Goal: Information Seeking & Learning: Check status

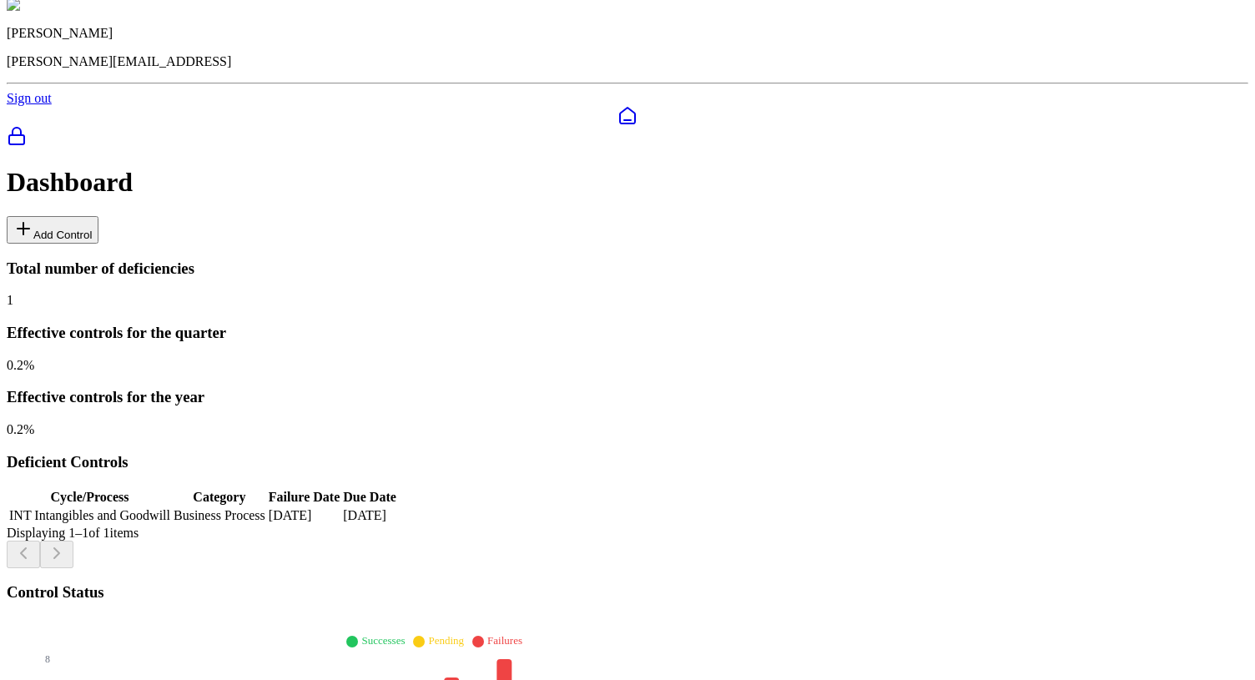
scroll to position [232, 0]
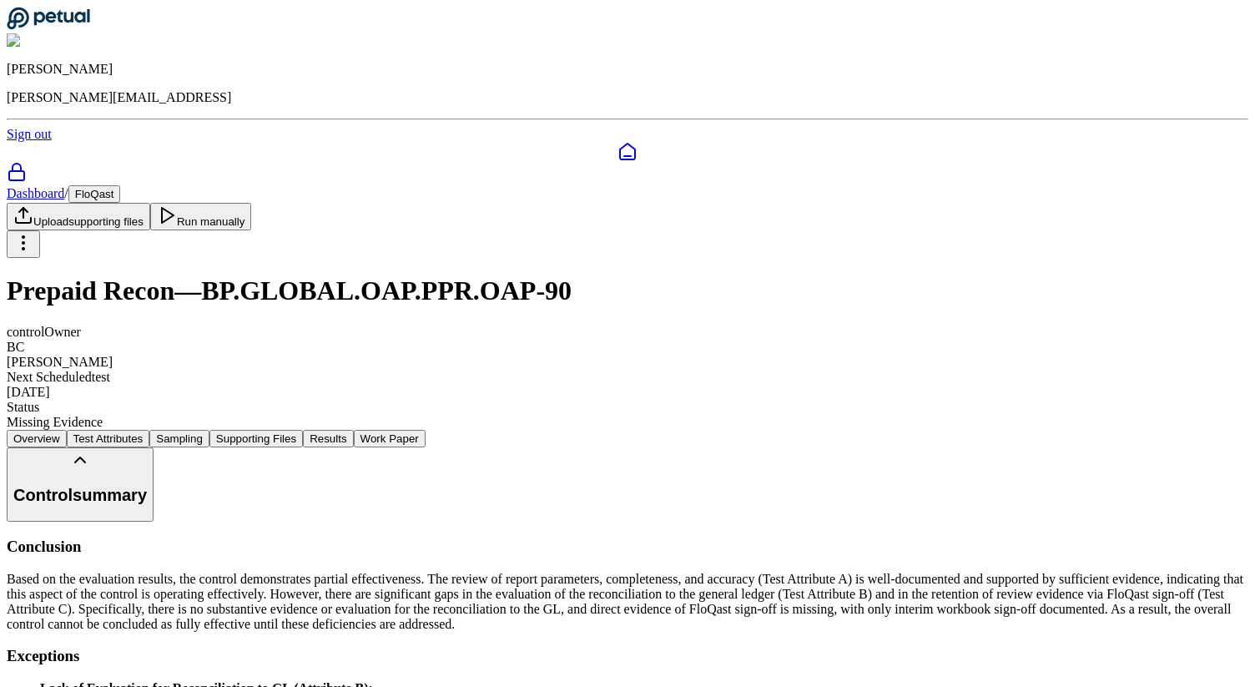
click at [303, 430] on button "Supporting Files" at bounding box center [255, 439] width 93 height 18
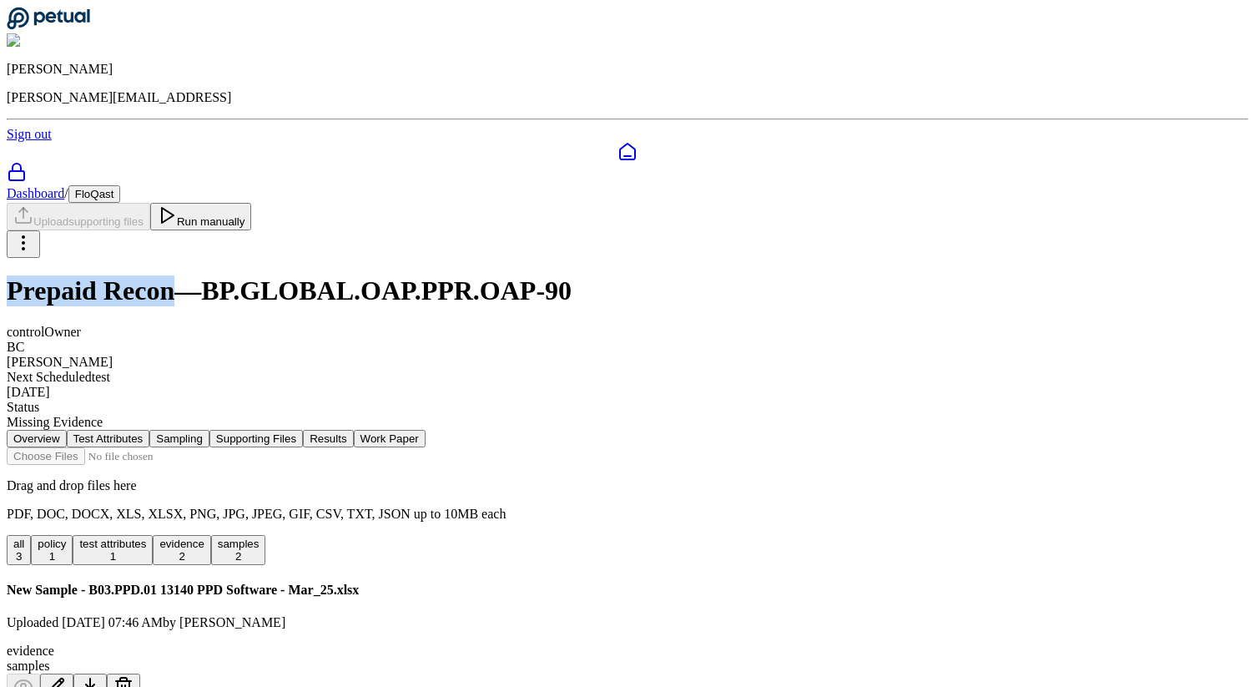
drag, startPoint x: 141, startPoint y: 141, endPoint x: 295, endPoint y: 142, distance: 154.4
click at [295, 185] on div "Dashboard / FloQast Upload supporting files Run manually Prepaid Recon — BP.GLO…" at bounding box center [628, 307] width 1242 height 245
copy h1 "Prepaid Recon"
click at [353, 430] on button "Results" at bounding box center [328, 439] width 50 height 18
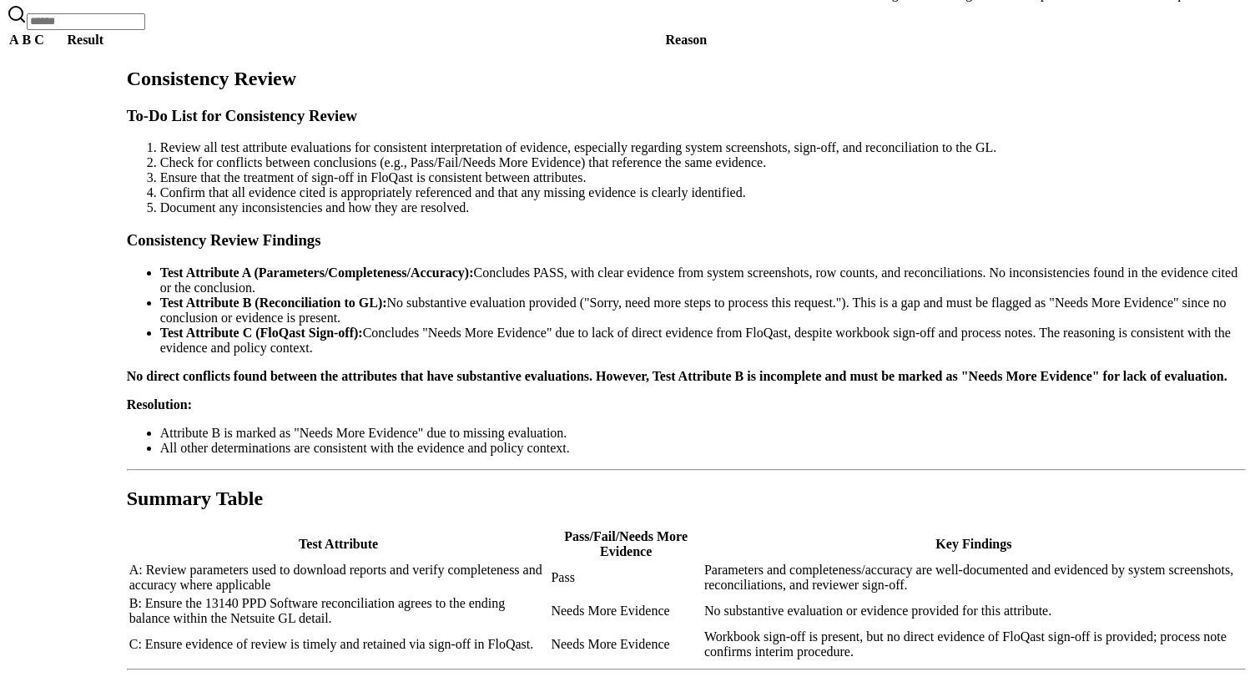
scroll to position [1524, 0]
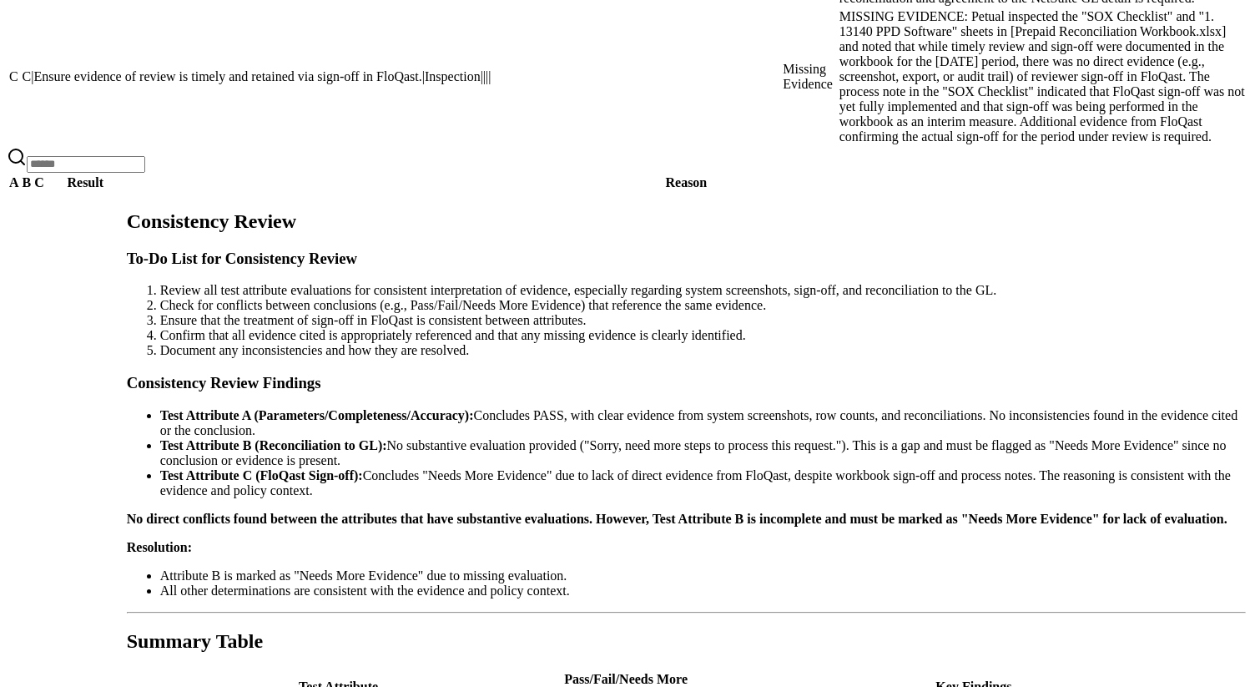
scroll to position [1385, 0]
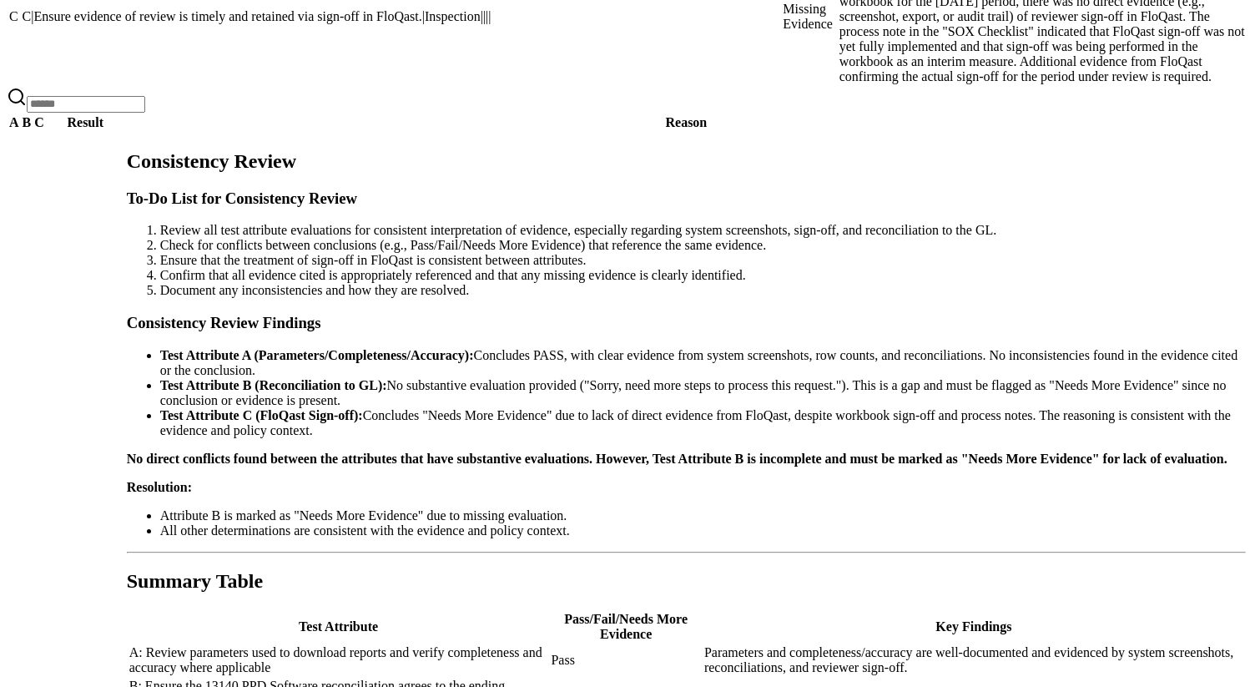
drag, startPoint x: 145, startPoint y: 190, endPoint x: 230, endPoint y: 190, distance: 85.1
copy h3 "Details"
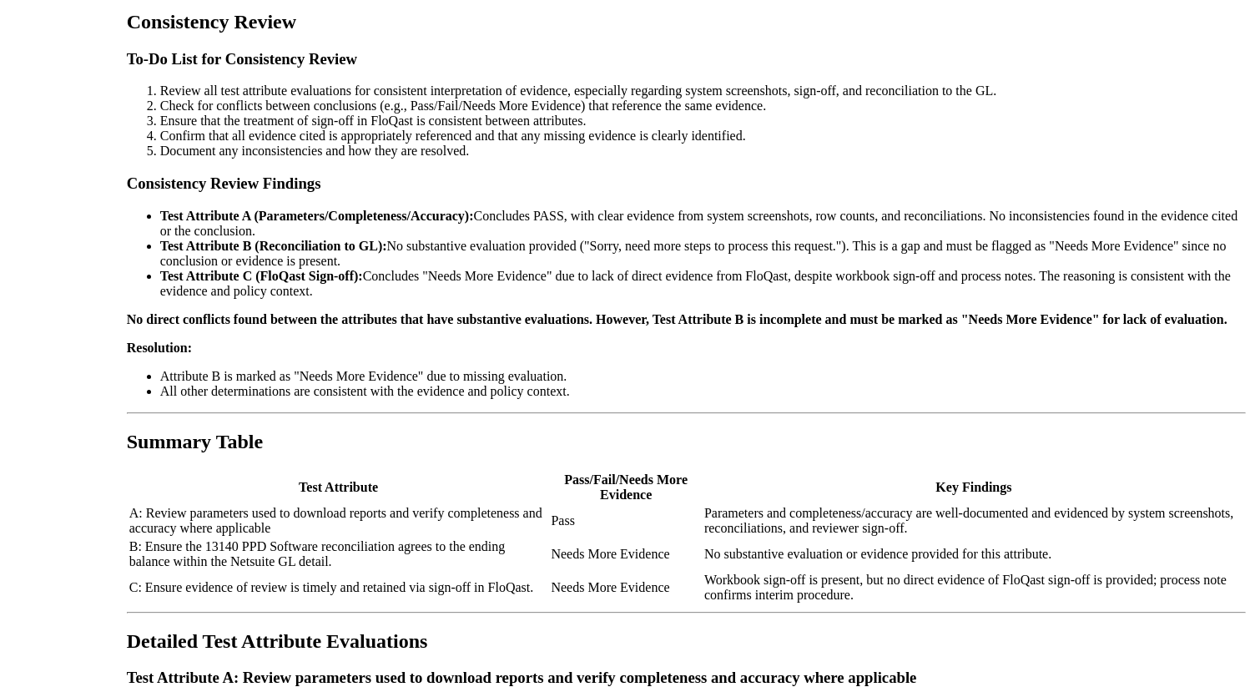
scroll to position [0, 101]
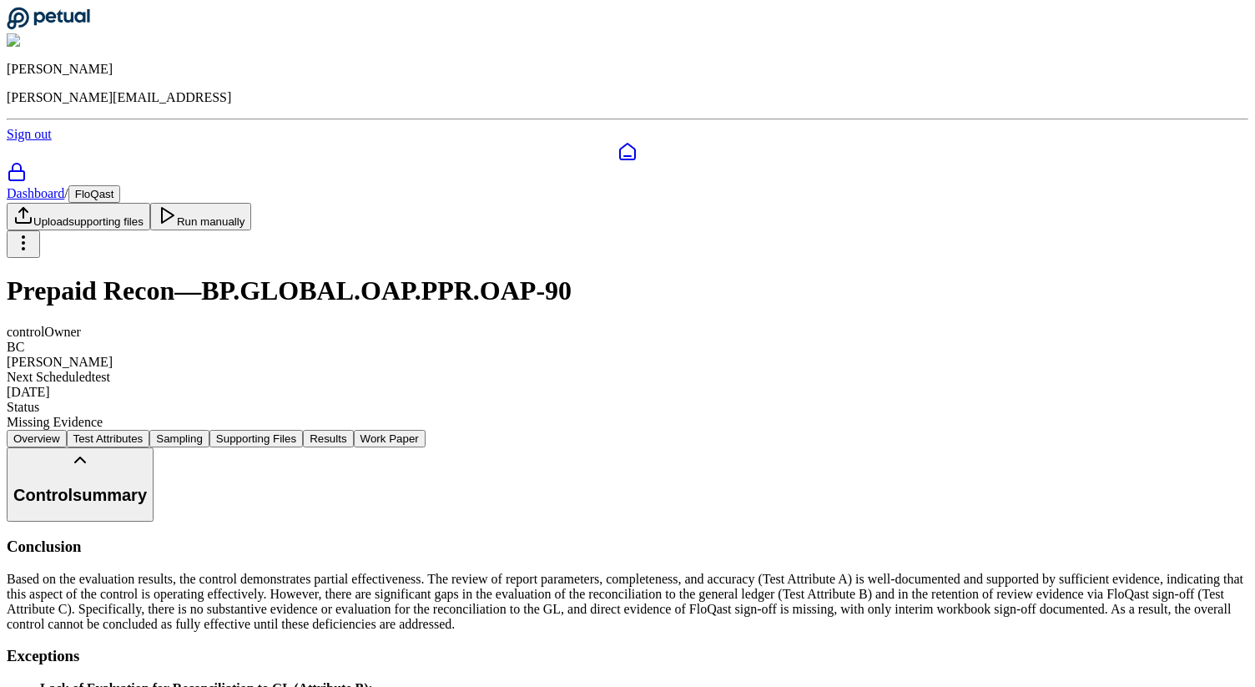
click at [57, 30] on icon at bounding box center [48, 18] width 83 height 23
click at [774, 325] on div "control Owner BC Brendan Cooke Next Scheduled test 9/29/2025 Status Missing Evi…" at bounding box center [628, 377] width 1242 height 105
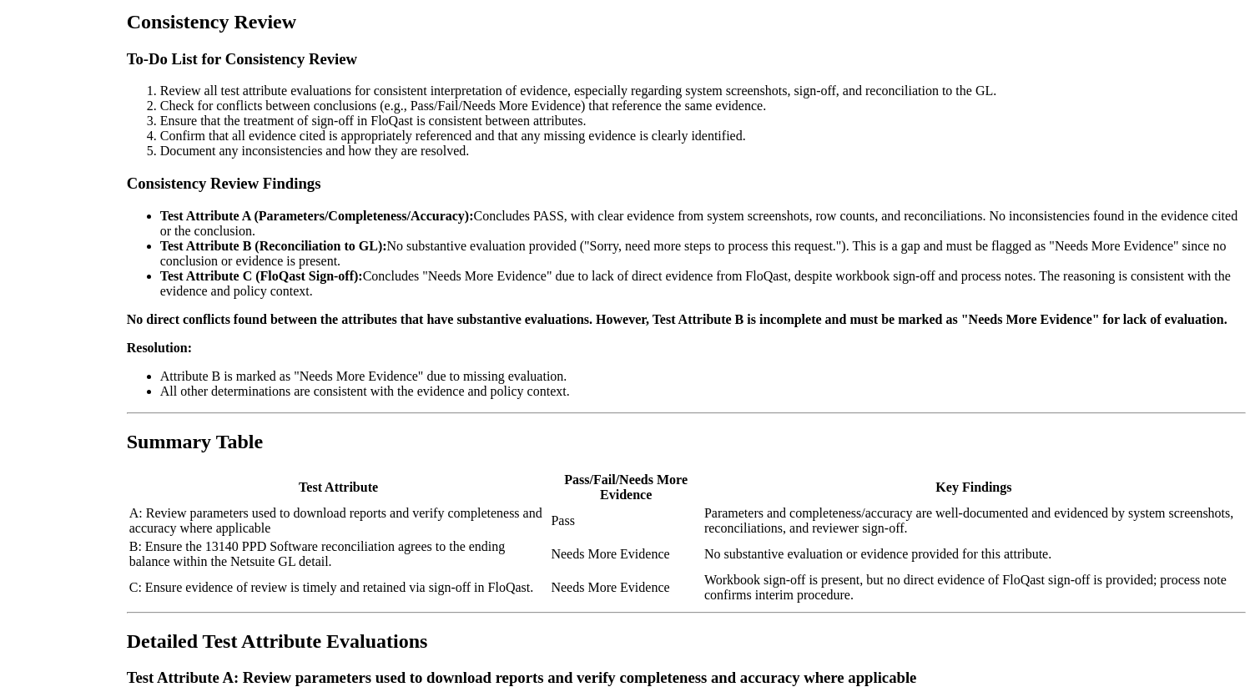
copy span "a|review_parameters_used_to_download_reports_and_verify_completeness_and_accura…"
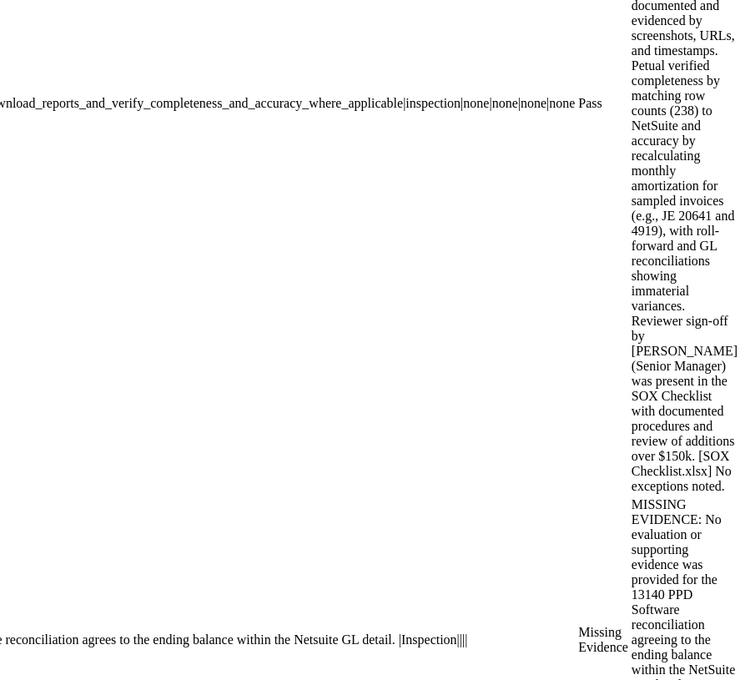
scroll to position [1524, 0]
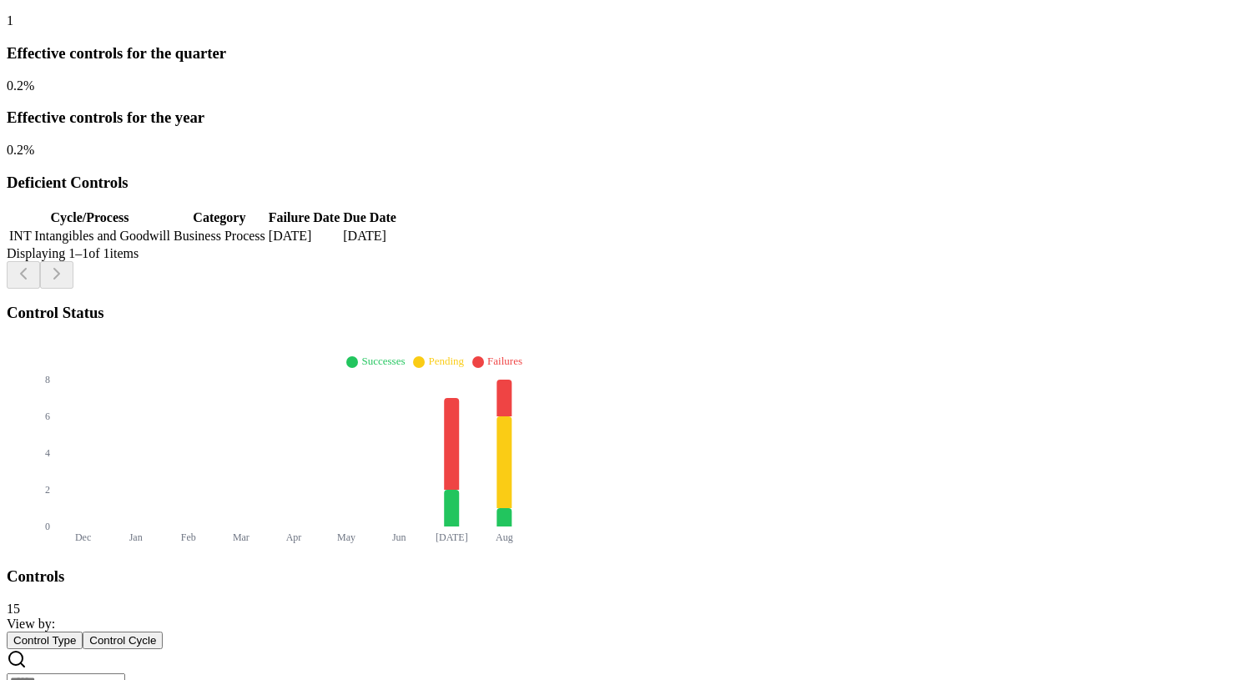
scroll to position [313, 0]
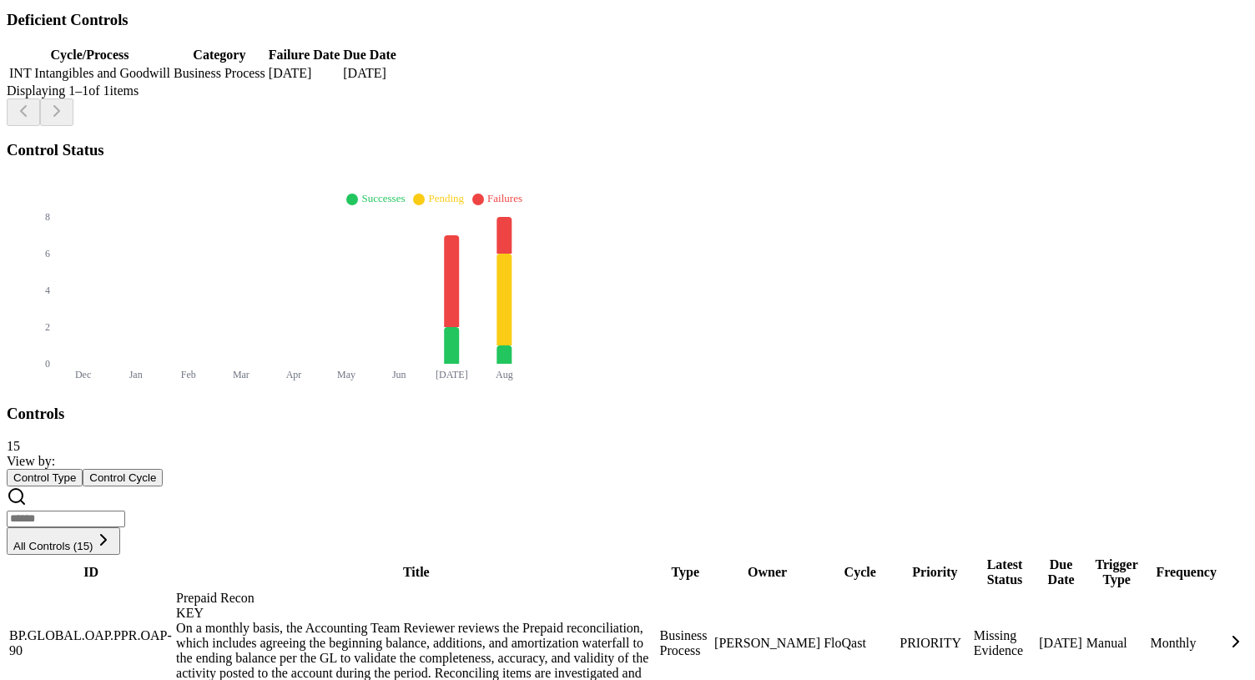
scroll to position [401, 0]
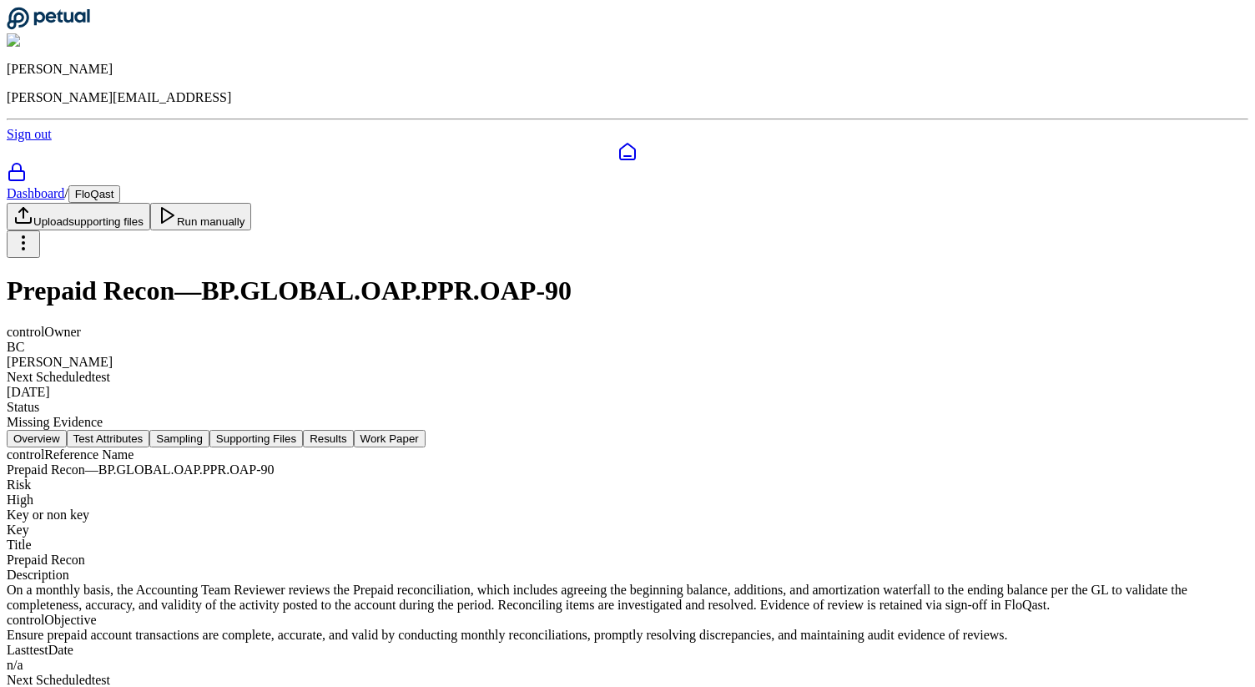
click at [353, 430] on button "Results" at bounding box center [328, 439] width 50 height 18
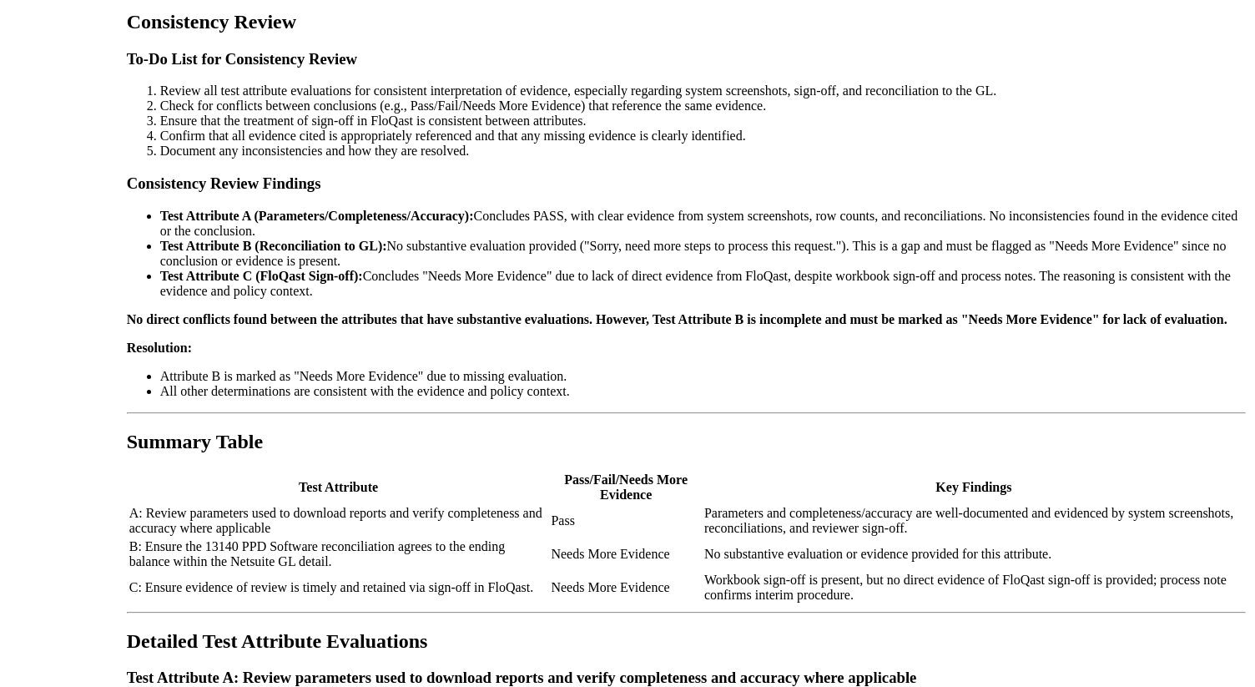
scroll to position [0, 101]
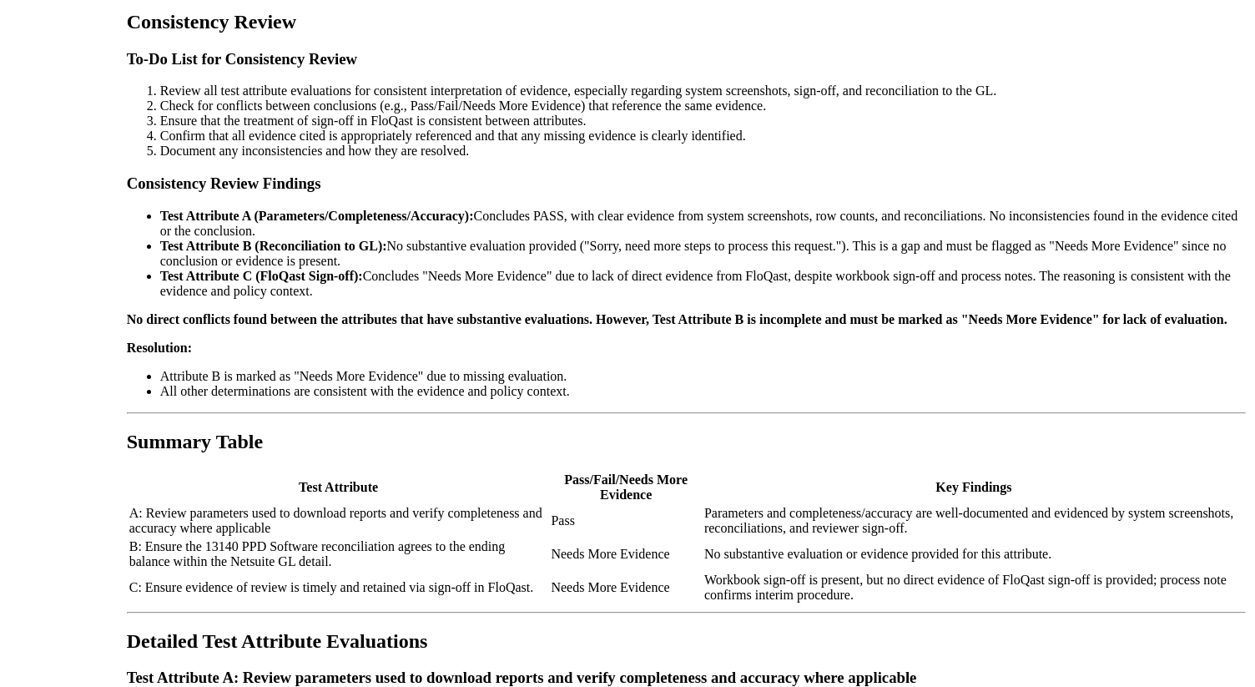
copy span "a|review_parameters_used_to_download_reports_and_verify_completeness_and_accura…"
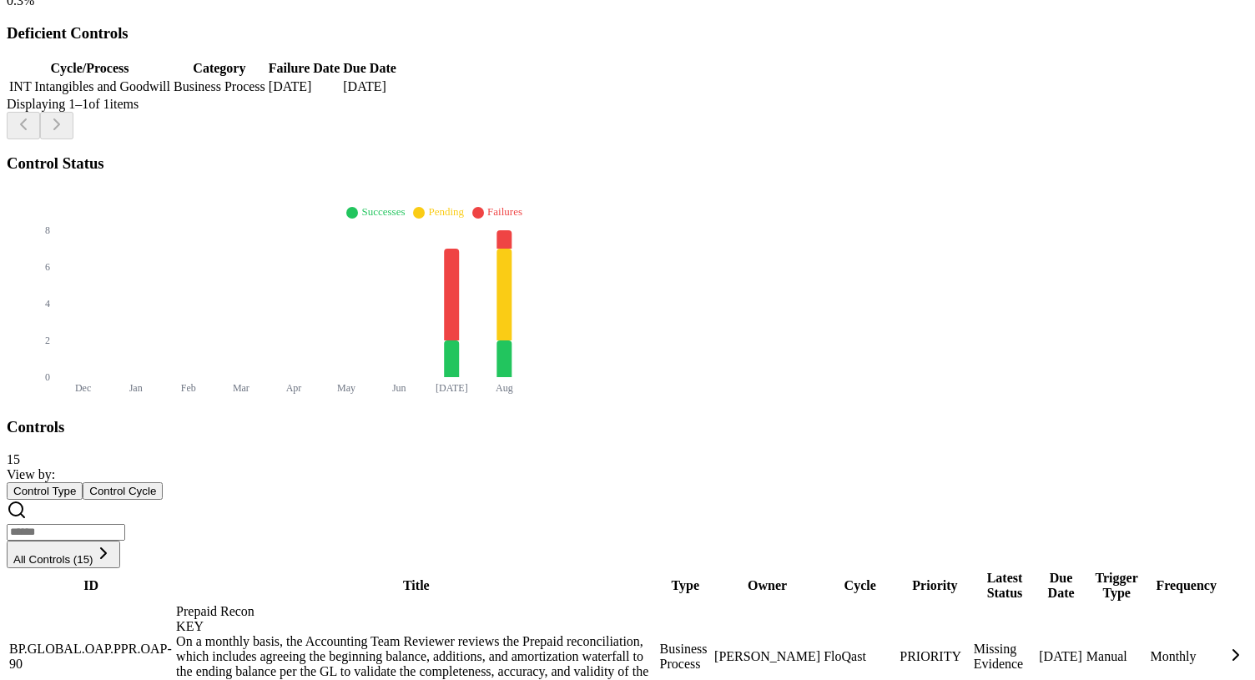
scroll to position [474, 0]
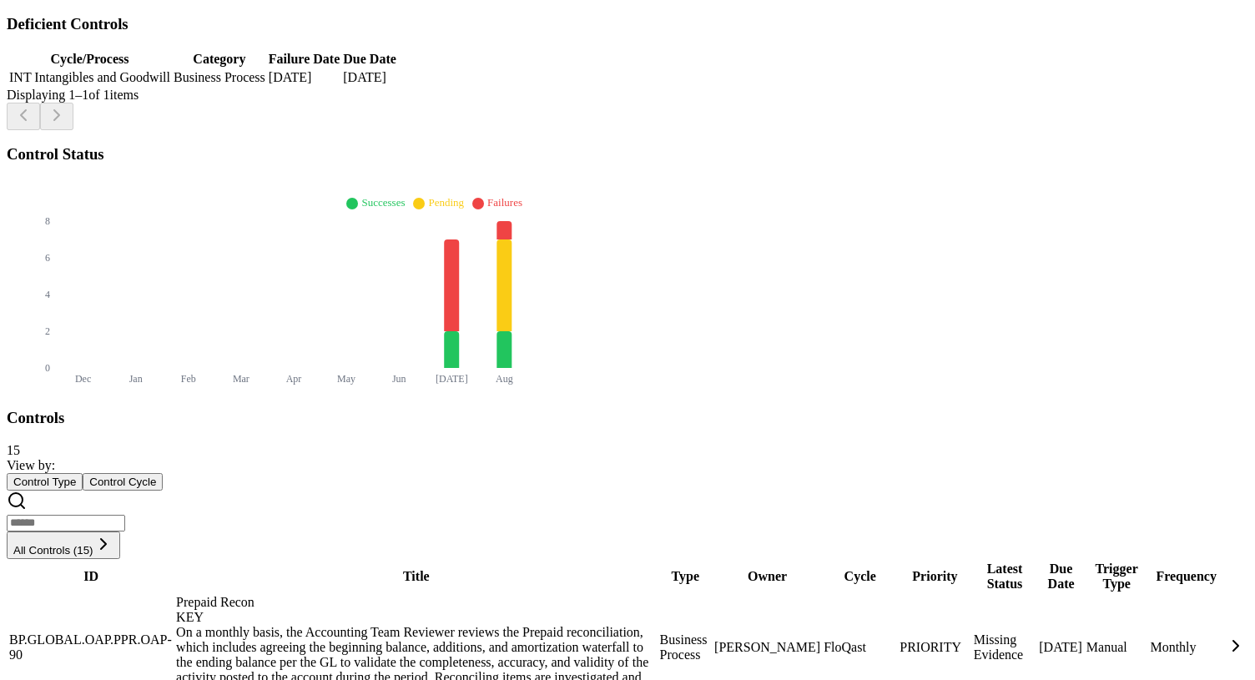
click at [396, 595] on div "Prepaid Recon KEY" at bounding box center [416, 610] width 481 height 30
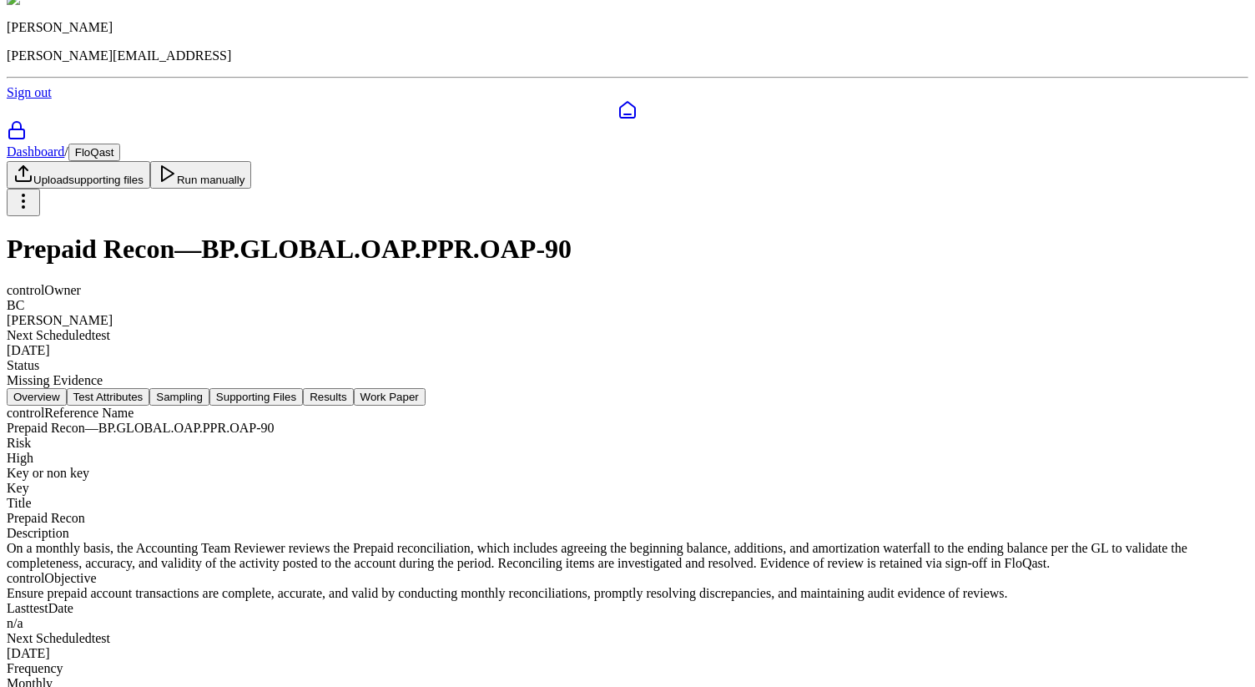
scroll to position [33, 0]
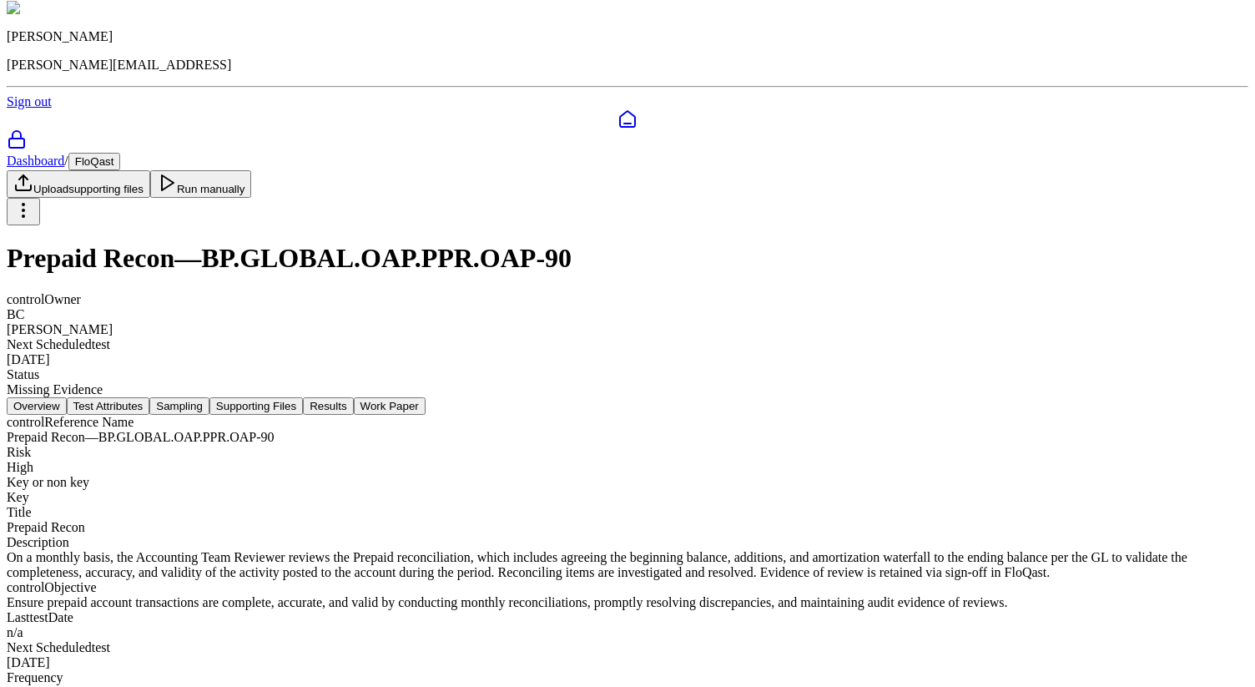
click at [150, 397] on button "Test Attributes" at bounding box center [108, 406] width 83 height 18
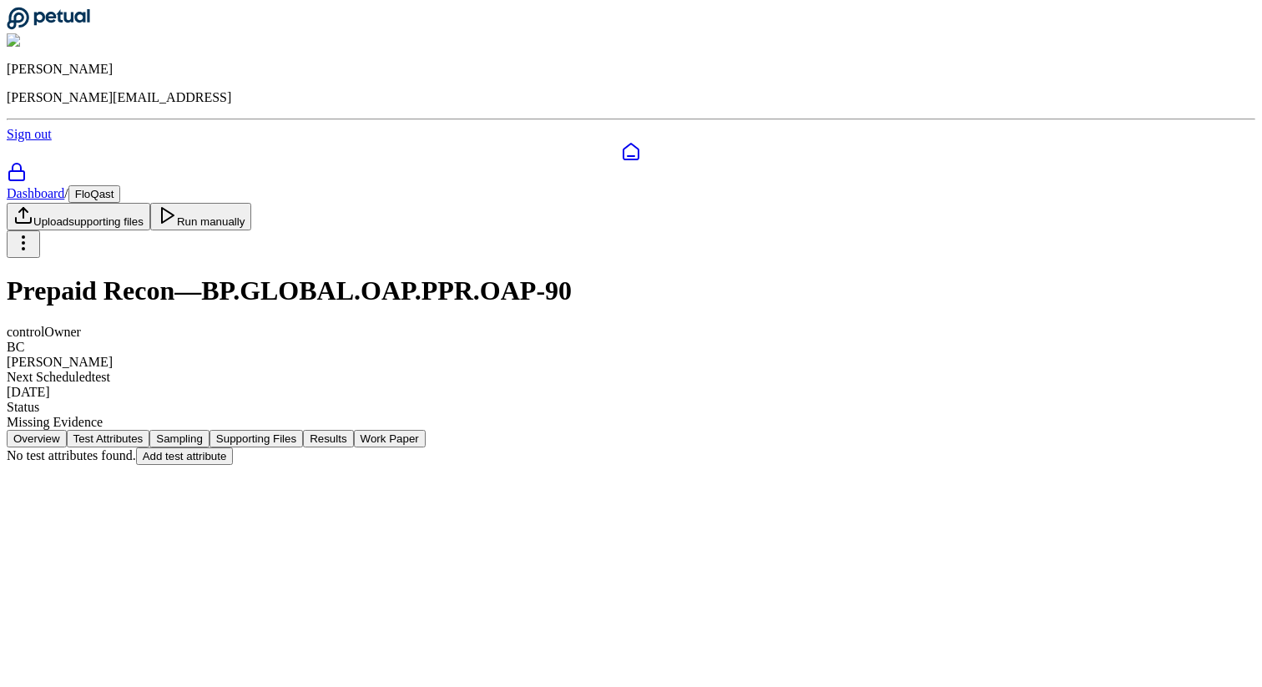
click at [303, 430] on button "Supporting Files" at bounding box center [255, 439] width 93 height 18
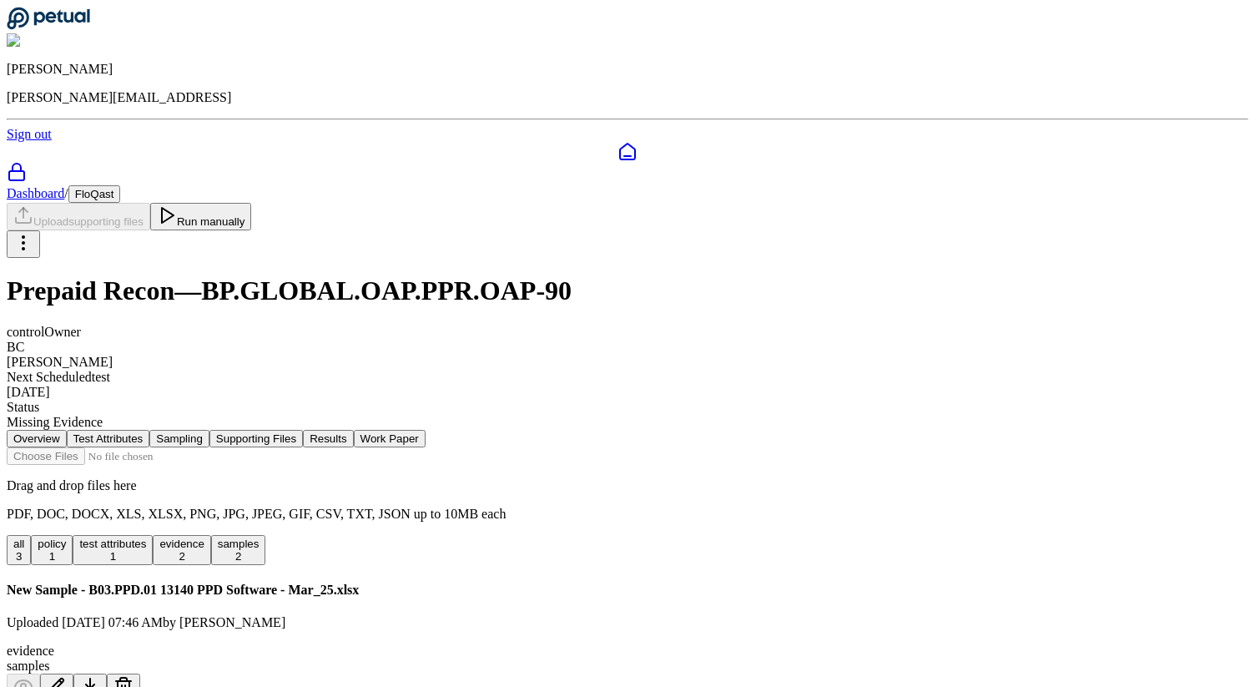
click at [353, 430] on button "Results" at bounding box center [328, 439] width 50 height 18
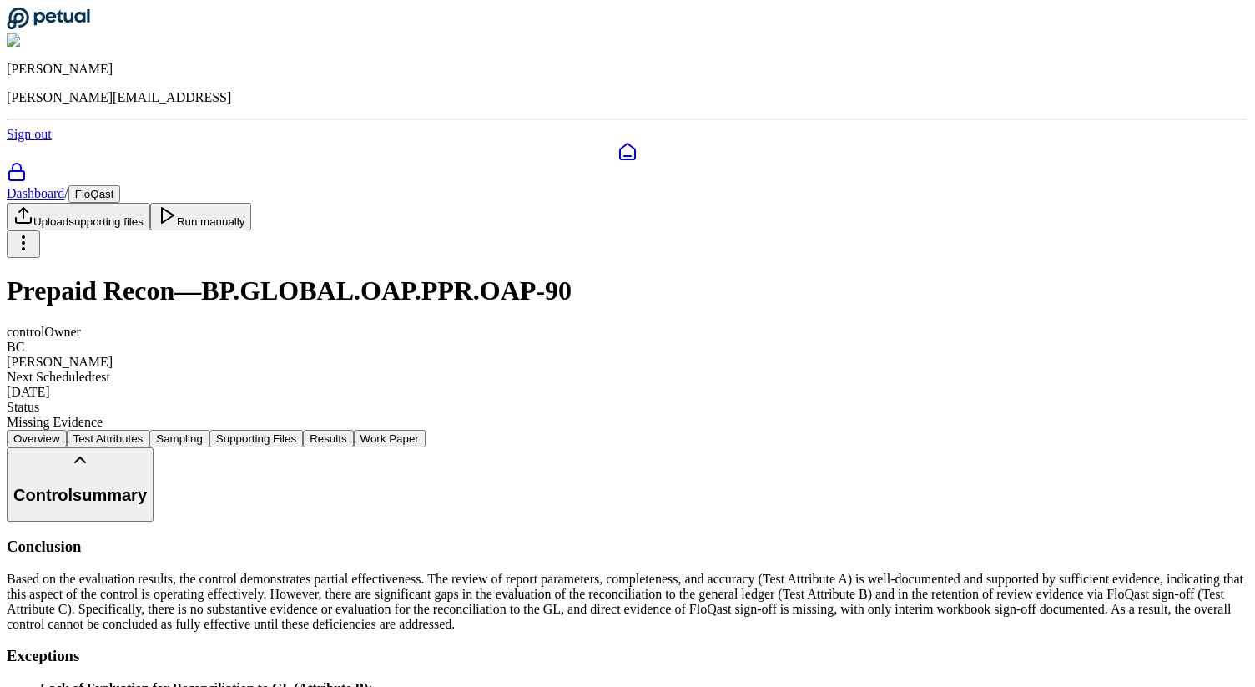
click at [78, 24] on icon at bounding box center [48, 19] width 83 height 22
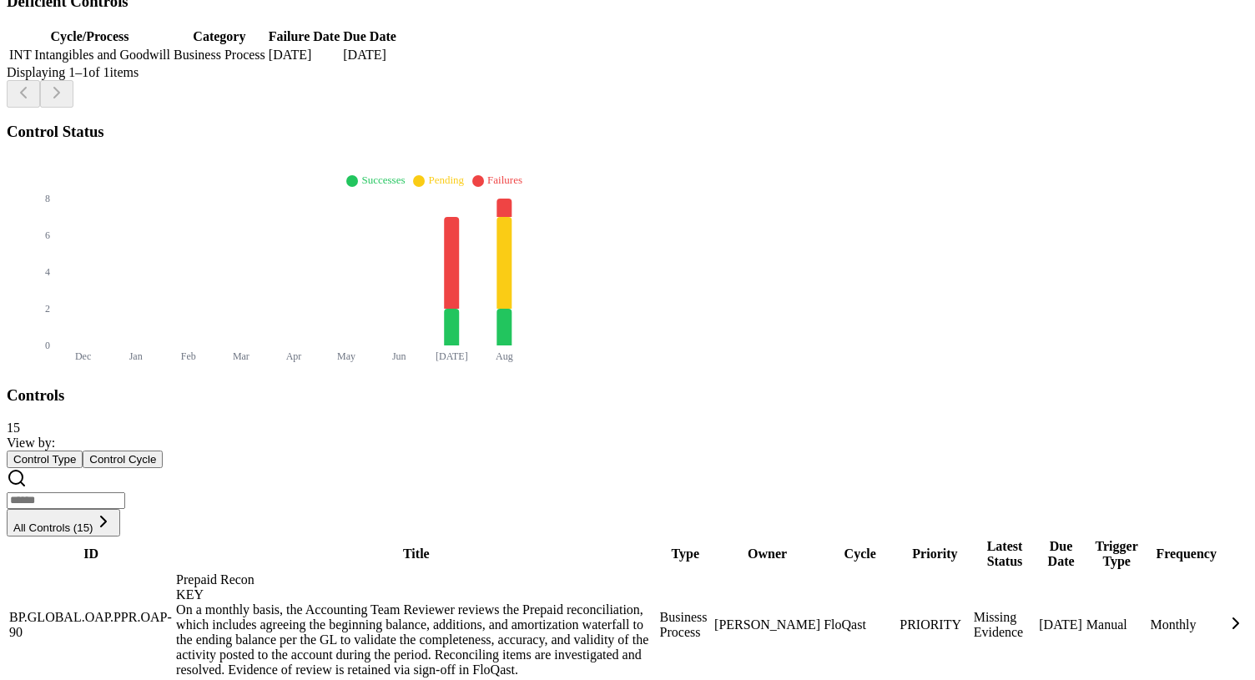
scroll to position [372, 0]
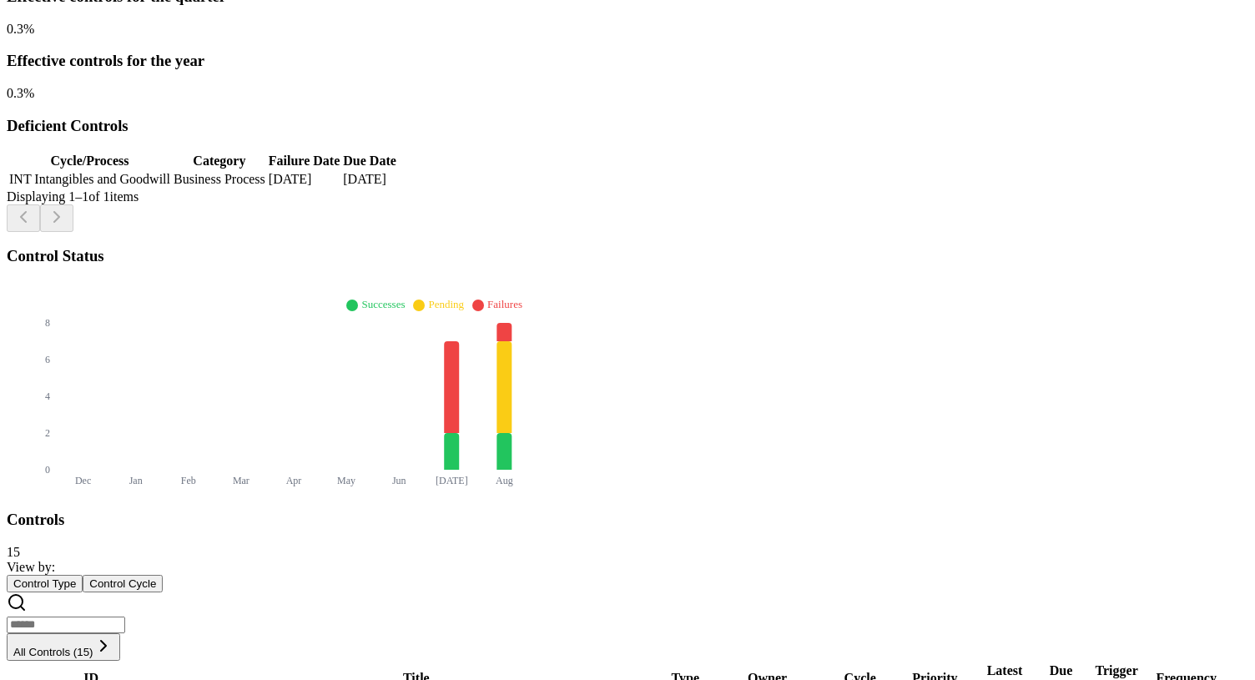
click at [120, 633] on button "All Controls (15)" at bounding box center [64, 647] width 114 height 28
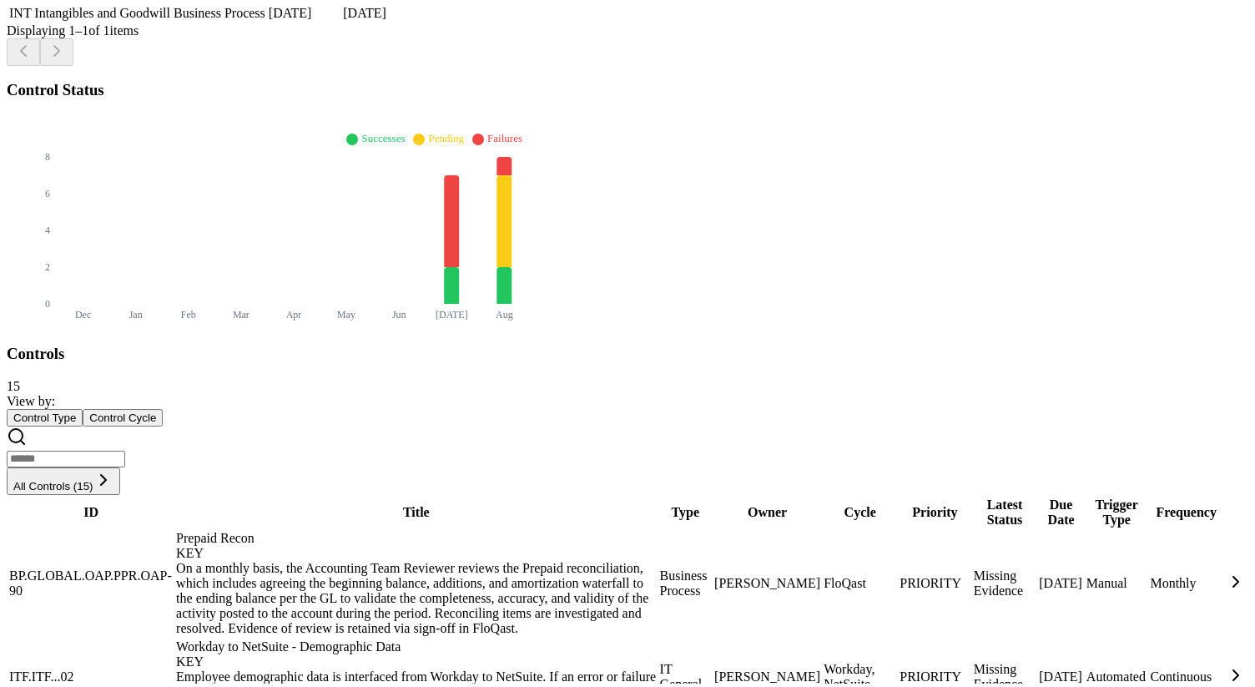
scroll to position [512, 0]
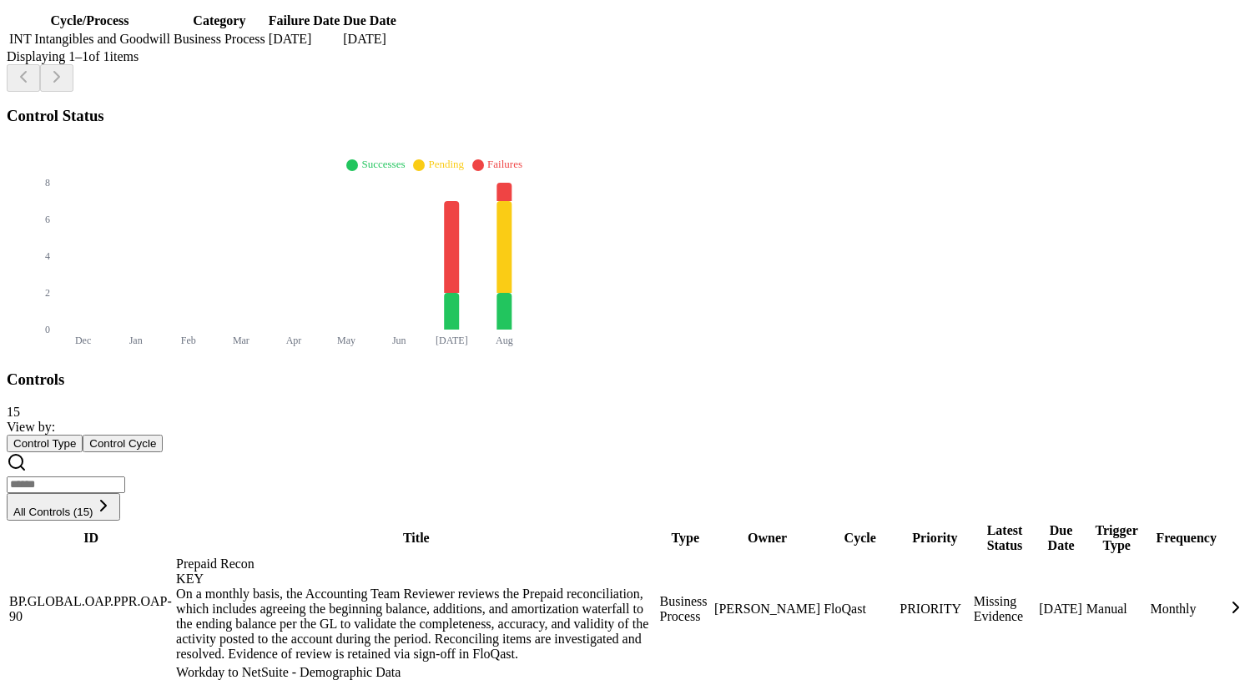
click at [83, 435] on button "Control Type" at bounding box center [45, 444] width 76 height 18
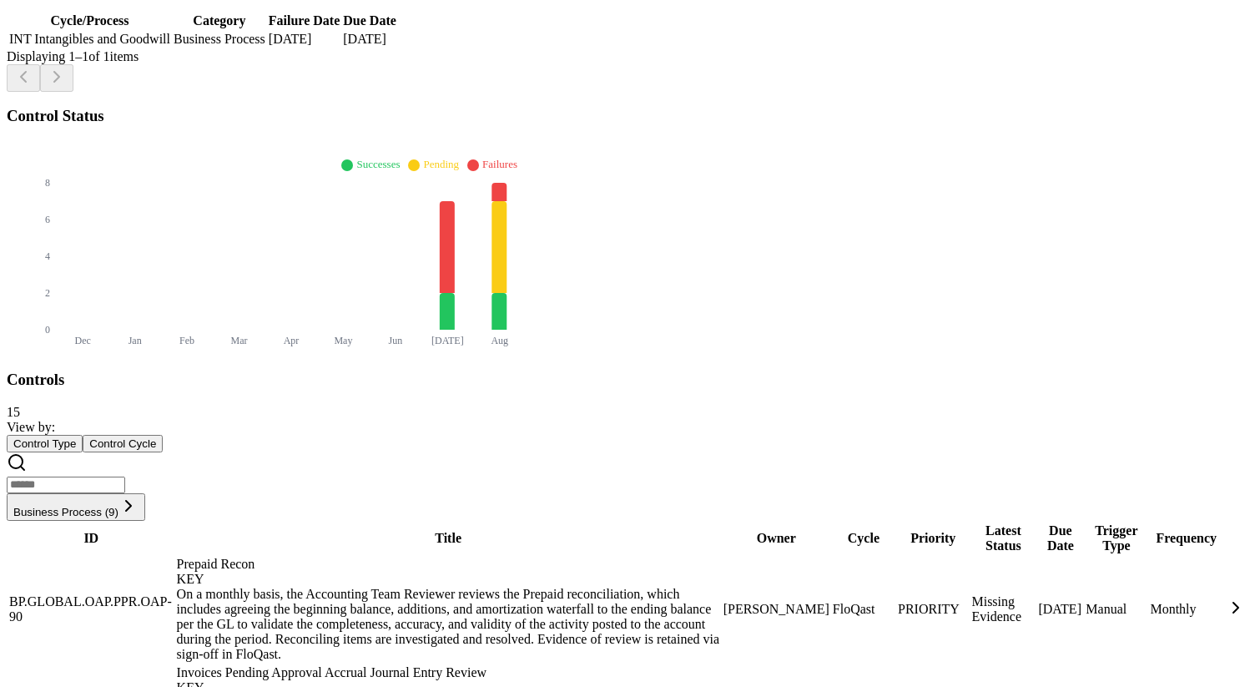
click at [163, 435] on button "Control Cycle" at bounding box center [123, 444] width 80 height 18
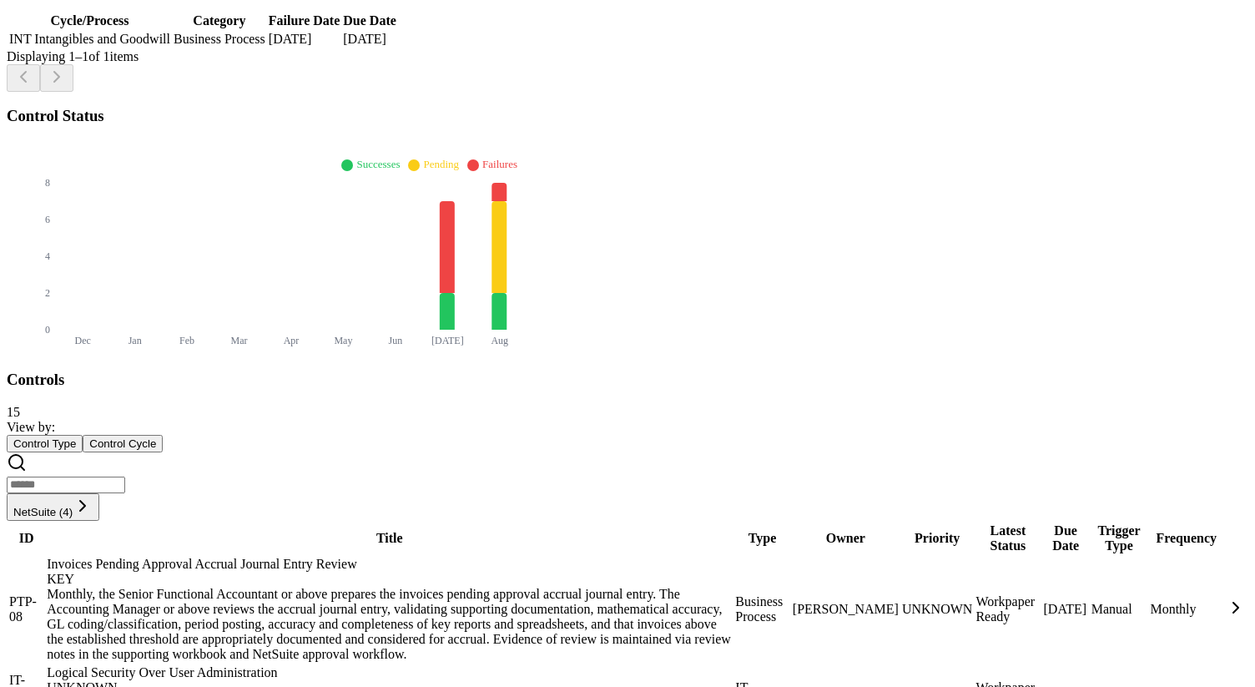
click at [83, 435] on button "Control Type" at bounding box center [45, 444] width 76 height 18
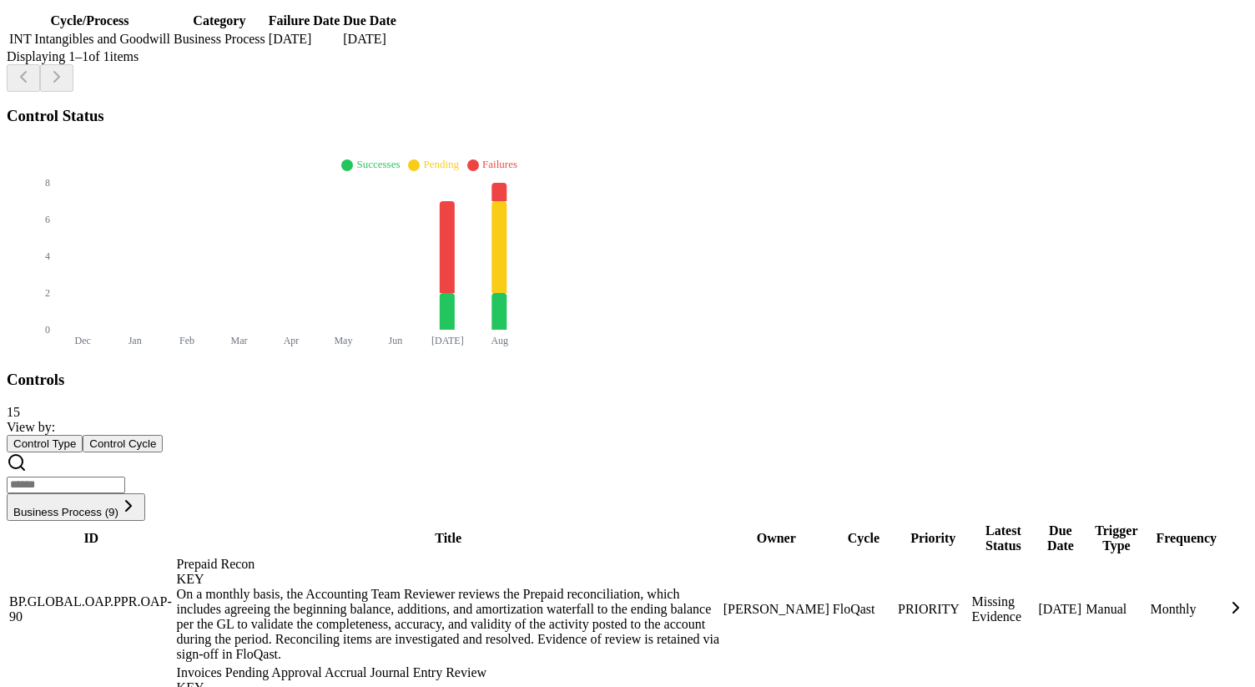
click at [83, 435] on button "Control Type" at bounding box center [45, 444] width 76 height 18
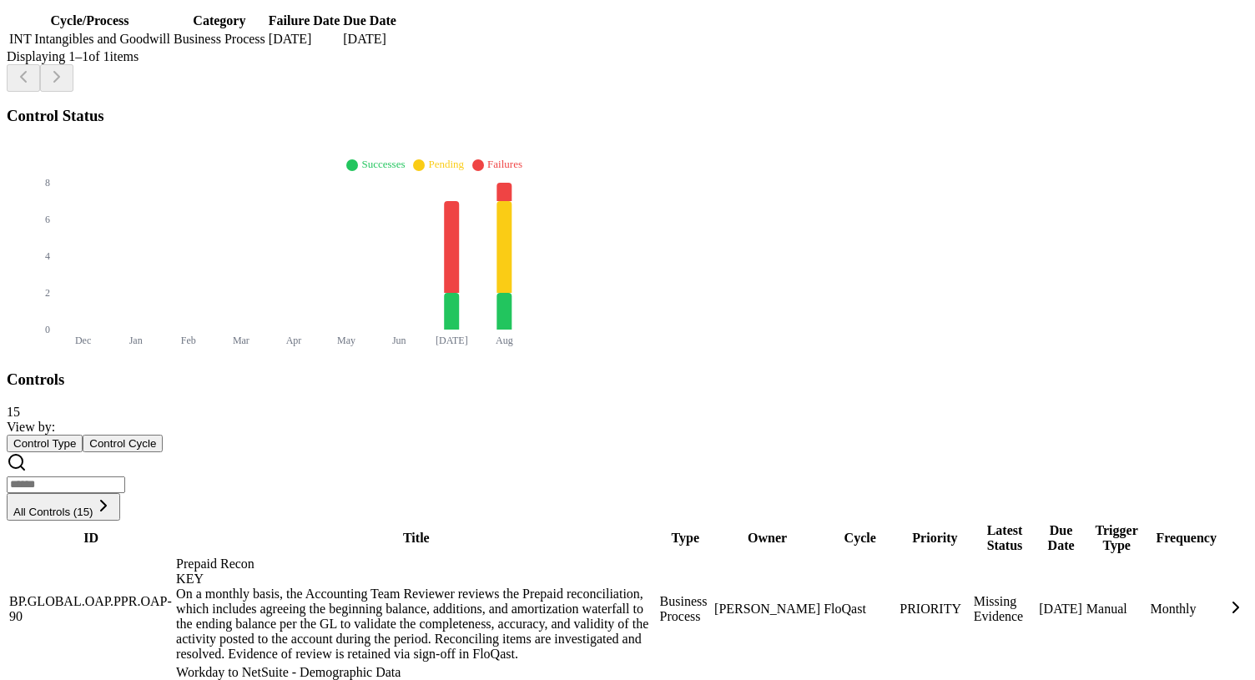
click at [83, 435] on button "Control Type" at bounding box center [45, 444] width 76 height 18
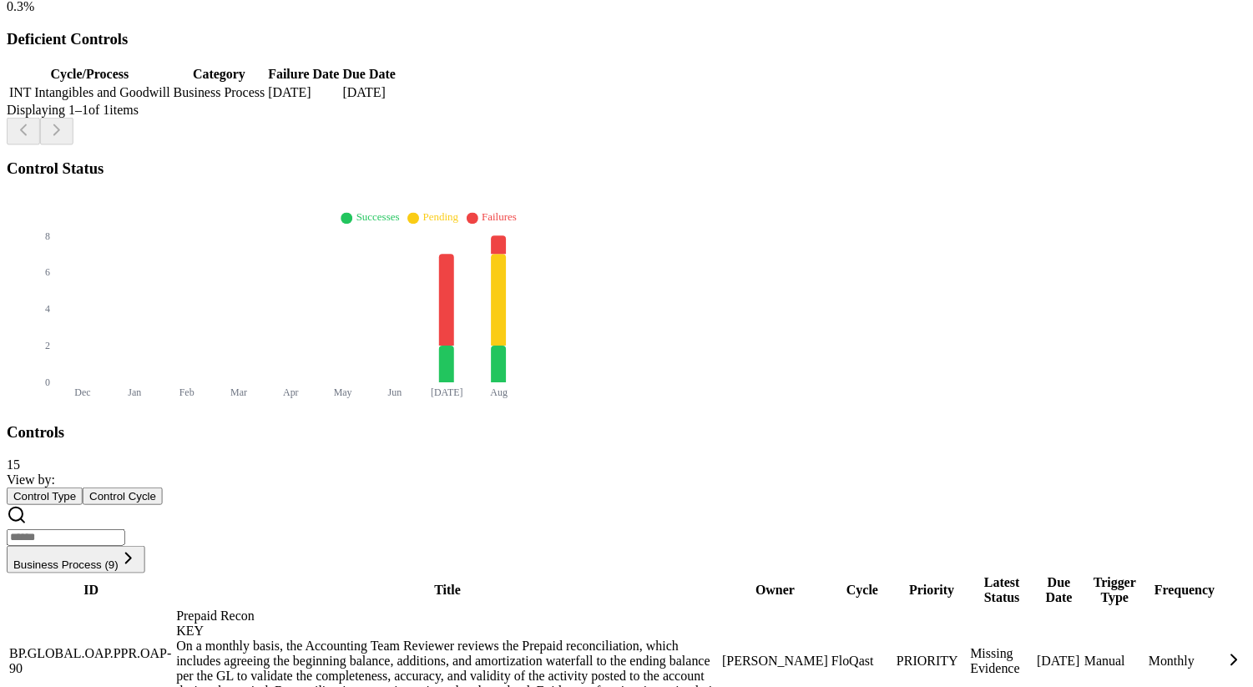
scroll to position [452, 0]
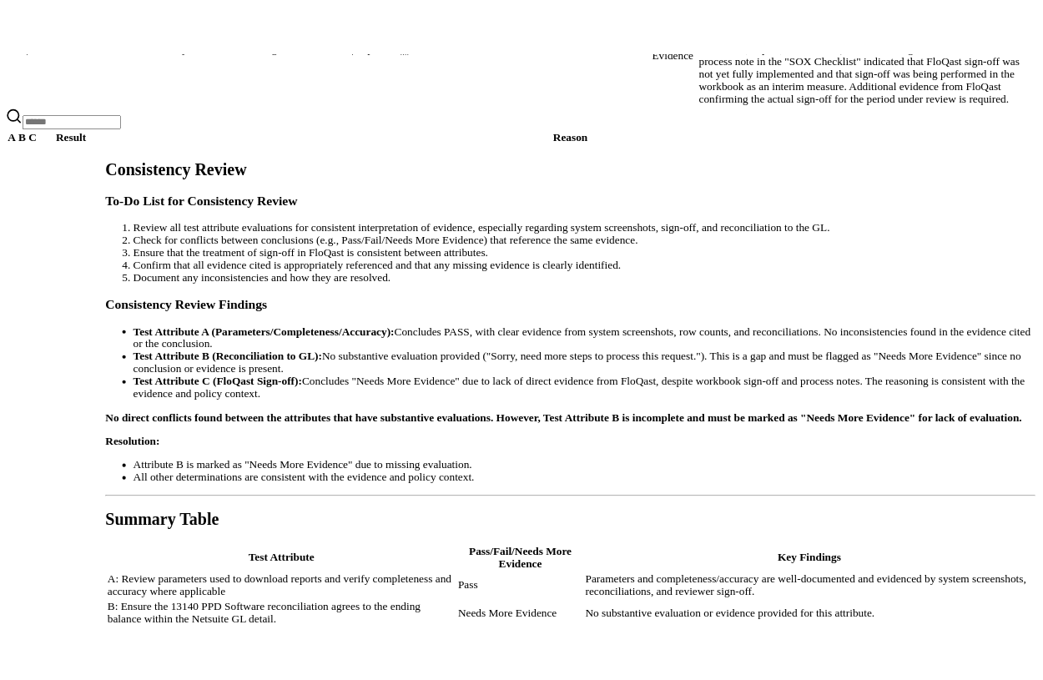
scroll to position [1404, 0]
